Goal: Information Seeking & Learning: Learn about a topic

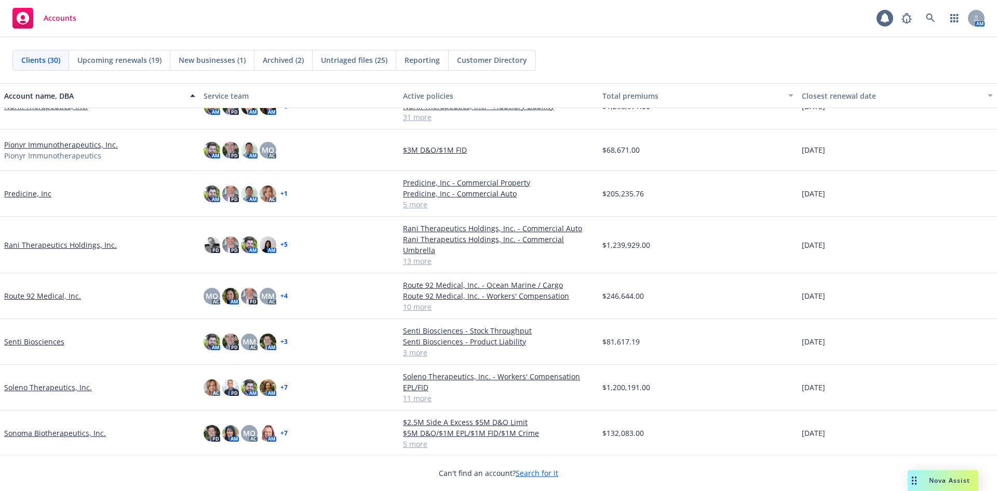
scroll to position [729, 0]
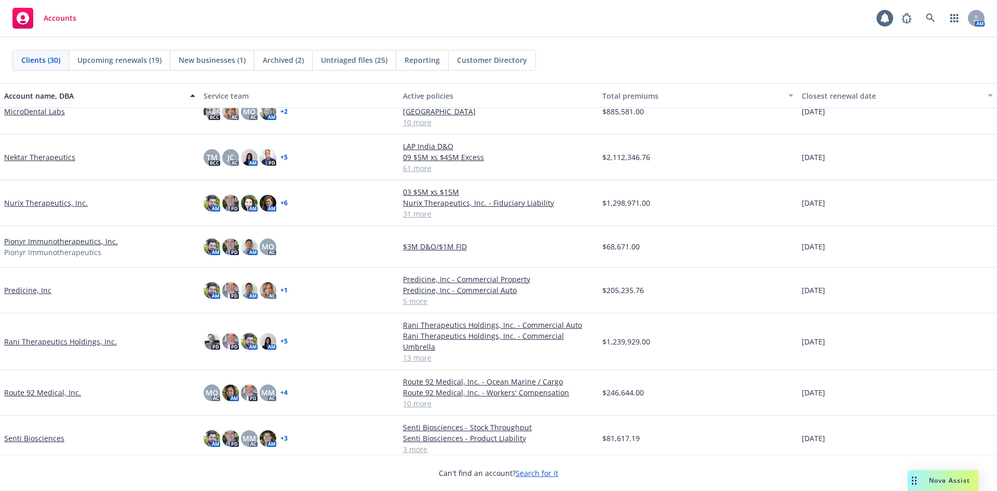
click at [52, 155] on link "Nektar Therapeutics" at bounding box center [39, 157] width 71 height 11
